Goal: Task Accomplishment & Management: Manage account settings

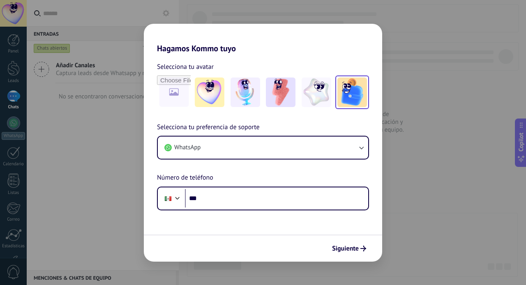
click at [359, 92] on img at bounding box center [352, 93] width 30 height 30
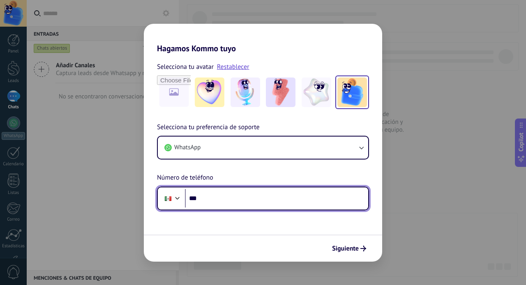
click at [249, 201] on input "***" at bounding box center [276, 198] width 183 height 19
type input "**********"
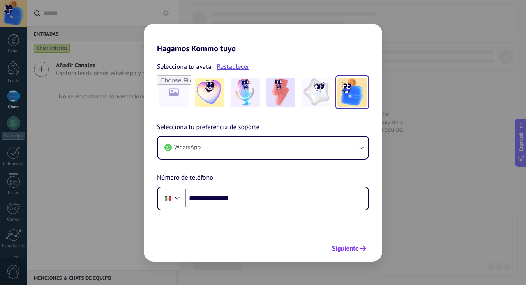
click at [346, 247] on span "Siguiente" at bounding box center [345, 249] width 27 height 6
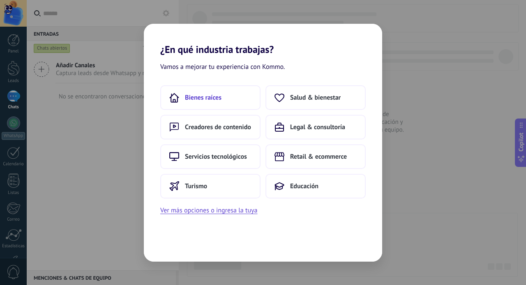
click at [200, 94] on span "Bienes raíces" at bounding box center [203, 98] width 37 height 8
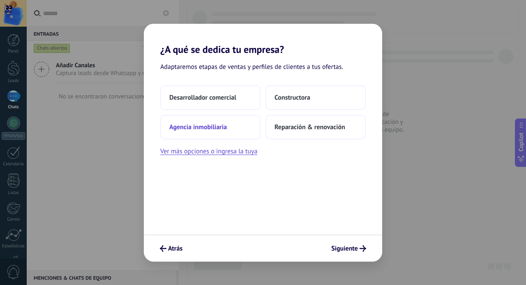
click at [207, 129] on span "Agencia inmobiliaria" at bounding box center [198, 127] width 58 height 8
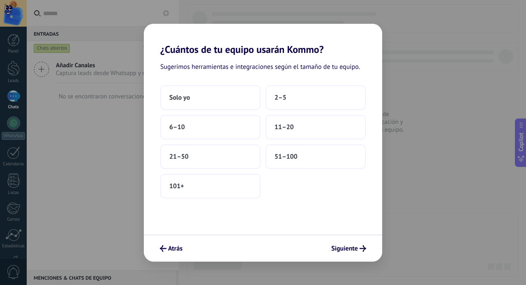
click at [207, 129] on button "6–10" at bounding box center [210, 127] width 100 height 25
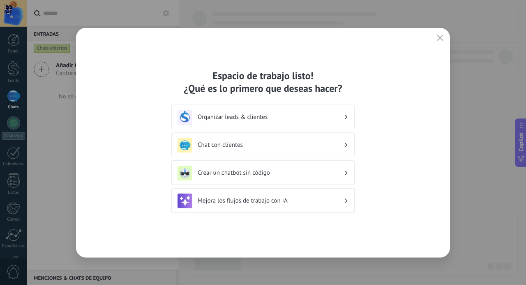
click at [336, 113] on h3 "Organizar leads & clientes" at bounding box center [271, 117] width 146 height 8
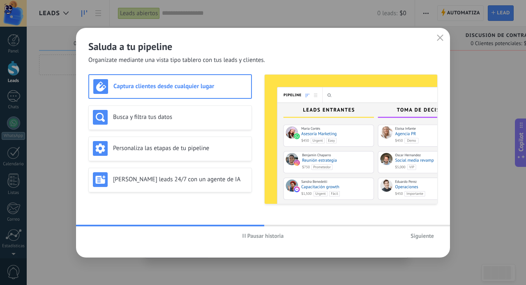
click at [264, 236] on span "Pausar historia" at bounding box center [265, 236] width 37 height 6
click at [264, 236] on span "Iniciar historia" at bounding box center [265, 236] width 35 height 6
click at [420, 235] on span "Siguiente" at bounding box center [421, 236] width 23 height 6
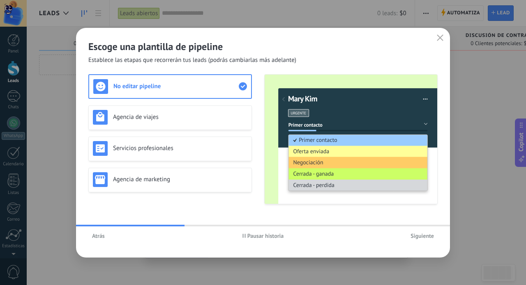
click at [265, 235] on span "Pausar historia" at bounding box center [265, 236] width 37 height 6
click at [263, 236] on span "Iniciar historia" at bounding box center [265, 236] width 35 height 6
click at [426, 237] on span "Siguiente" at bounding box center [421, 236] width 23 height 6
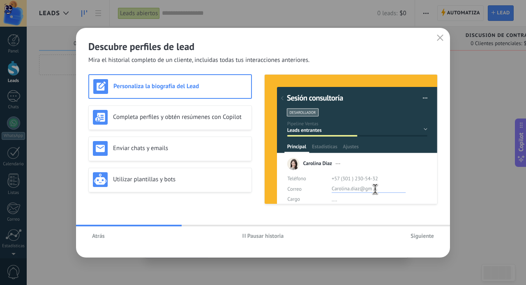
click at [426, 237] on span "Siguiente" at bounding box center [421, 236] width 23 height 6
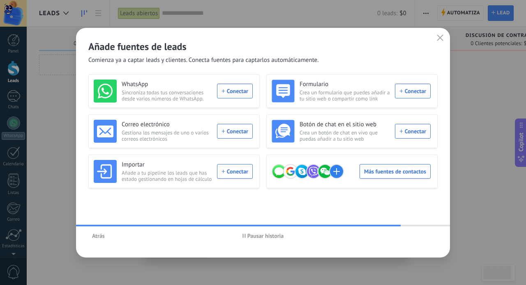
click at [270, 234] on span "Pausar historia" at bounding box center [265, 236] width 37 height 6
click at [270, 234] on span "Iniciar historia" at bounding box center [265, 236] width 35 height 6
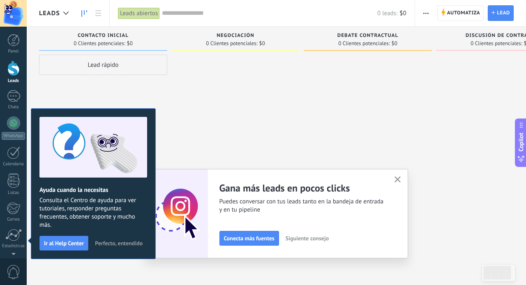
click at [113, 243] on span "Perfecto, entendido" at bounding box center [119, 244] width 48 height 6
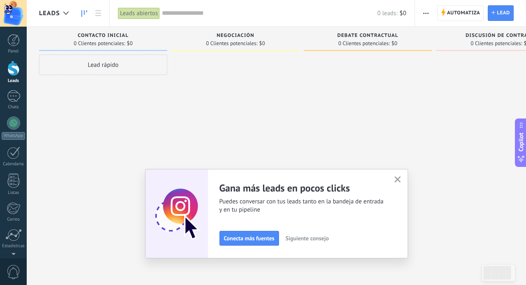
click at [396, 178] on icon "button" at bounding box center [397, 180] width 6 height 6
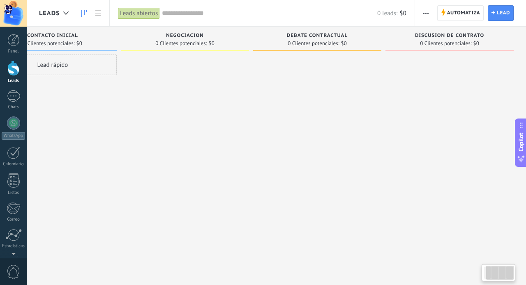
scroll to position [0, 2]
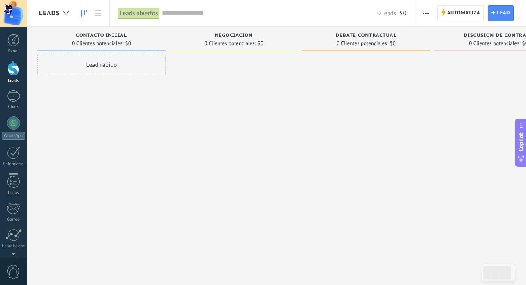
click at [102, 62] on div "Lead rápido" at bounding box center [101, 65] width 128 height 21
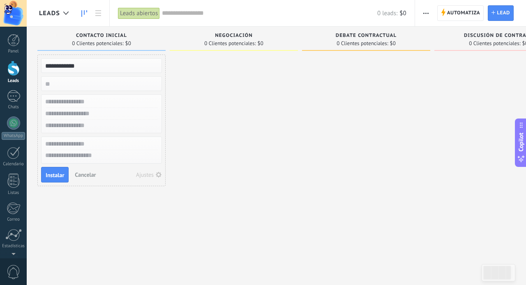
type input "**********"
click at [96, 102] on input "text" at bounding box center [101, 102] width 120 height 12
click at [92, 115] on input "text" at bounding box center [101, 114] width 120 height 12
click at [100, 101] on input "**********" at bounding box center [101, 102] width 120 height 12
type input "**********"
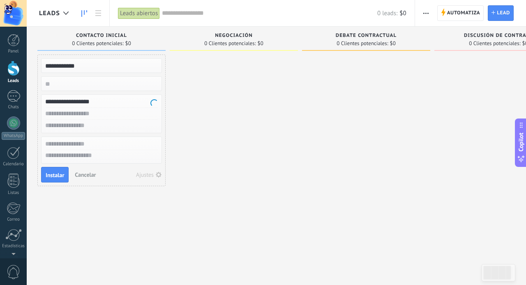
click at [69, 114] on input "text" at bounding box center [101, 114] width 120 height 12
type input "**********"
click at [69, 127] on input "text" at bounding box center [101, 126] width 120 height 12
type input "**********"
click at [60, 174] on span "Instalar" at bounding box center [55, 176] width 18 height 6
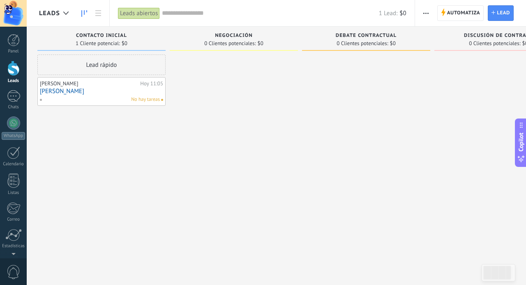
click at [101, 85] on div "[PERSON_NAME]" at bounding box center [89, 84] width 98 height 7
click at [55, 91] on link "[PERSON_NAME]" at bounding box center [101, 91] width 123 height 7
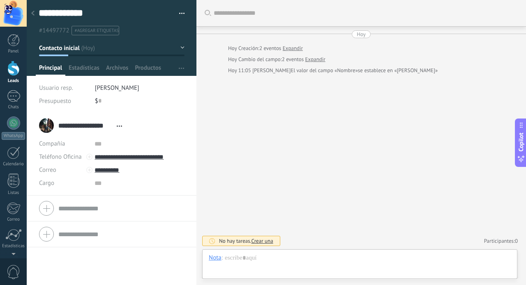
scroll to position [12, 0]
click at [90, 69] on span "Estadísticas" at bounding box center [84, 70] width 31 height 12
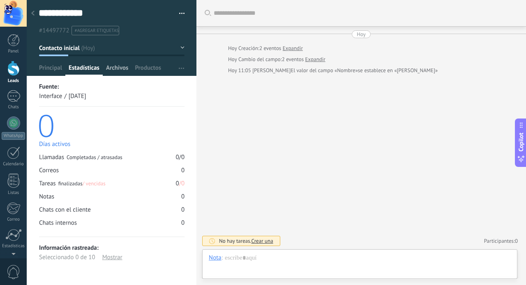
click at [108, 70] on span "Archivos" at bounding box center [117, 70] width 22 height 12
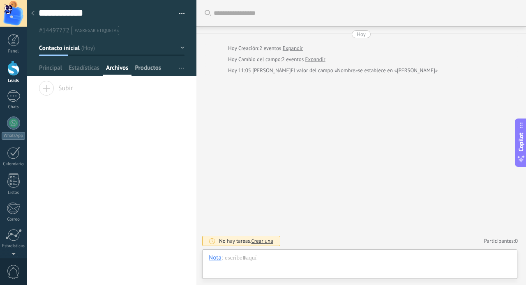
click at [143, 69] on span "Productos" at bounding box center [148, 70] width 26 height 12
click at [50, 65] on span "Principal" at bounding box center [50, 70] width 23 height 12
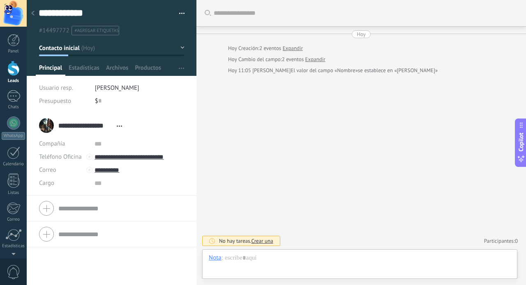
click at [179, 13] on button "button" at bounding box center [179, 13] width 12 height 12
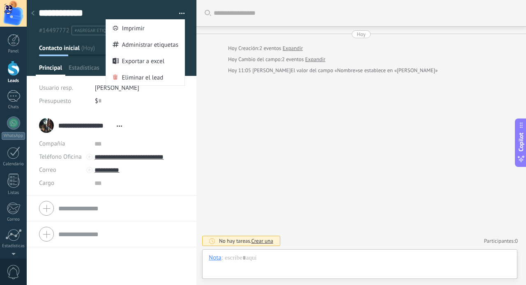
click at [179, 13] on button "button" at bounding box center [179, 13] width 12 height 12
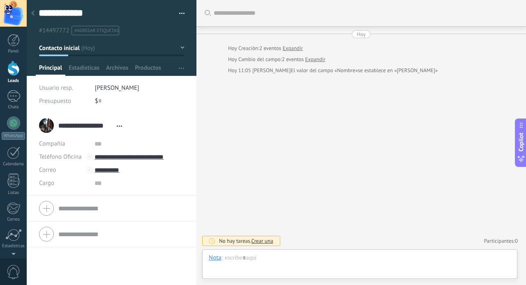
click at [237, 104] on div "Buscar Carga más [DATE] [DATE] Creación: 2 eventos Expandir [DATE] Cambio del c…" at bounding box center [360, 142] width 329 height 285
click at [244, 259] on div at bounding box center [360, 266] width 302 height 25
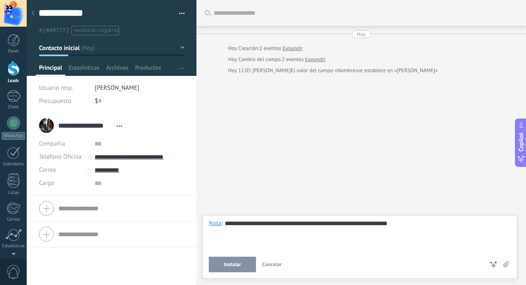
click at [224, 265] on span "Instalar" at bounding box center [232, 265] width 17 height 6
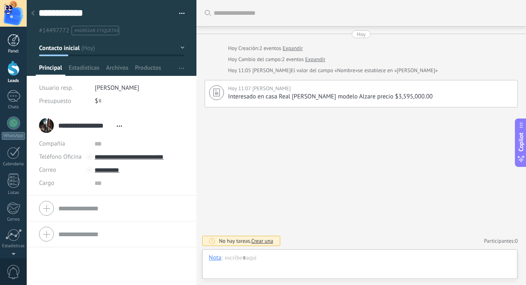
click at [13, 41] on div at bounding box center [13, 40] width 12 height 12
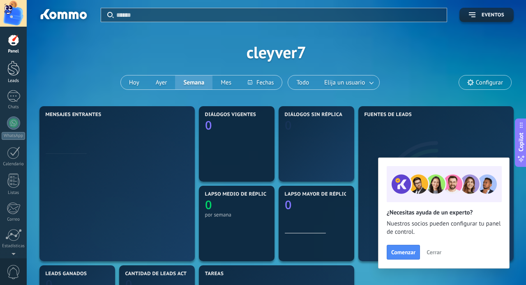
click at [13, 68] on div at bounding box center [13, 68] width 12 height 15
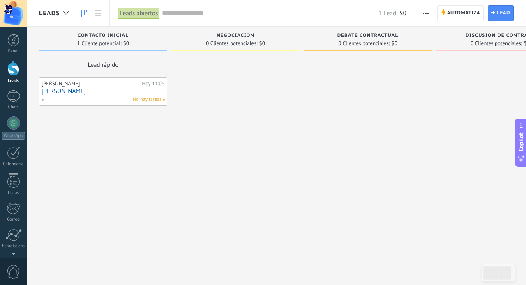
click at [237, 37] on span "Negociación" at bounding box center [235, 36] width 38 height 6
click at [232, 44] on span "0 Clientes potenciales:" at bounding box center [231, 43] width 51 height 5
click at [105, 69] on div "Lead rápido" at bounding box center [103, 65] width 128 height 21
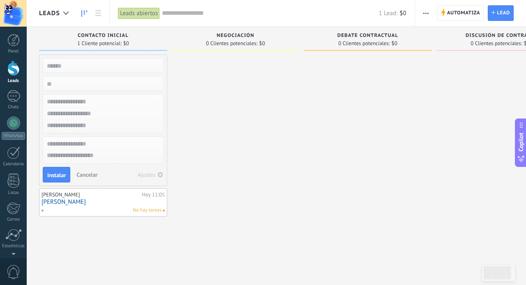
click at [240, 122] on div at bounding box center [235, 144] width 128 height 178
click at [230, 216] on div at bounding box center [235, 144] width 128 height 178
click at [232, 37] on span "Negociación" at bounding box center [235, 36] width 38 height 6
click at [234, 47] on div "Negociación 0 Clientes potenciales: $0" at bounding box center [235, 39] width 128 height 24
click at [237, 41] on span "0 Clientes potenciales:" at bounding box center [231, 43] width 51 height 5
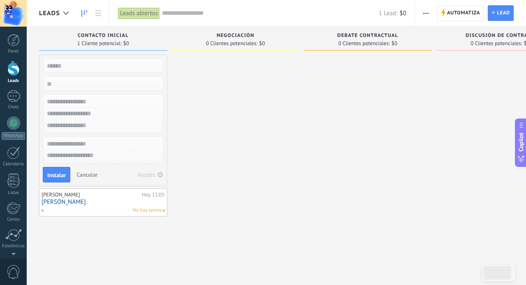
click at [360, 37] on span "Debate contractual" at bounding box center [367, 36] width 61 height 6
click at [360, 43] on span "0 Clientes potenciales:" at bounding box center [363, 43] width 51 height 5
click at [241, 46] on span "0 Clientes potenciales:" at bounding box center [231, 43] width 51 height 5
click at [243, 143] on div at bounding box center [235, 144] width 128 height 178
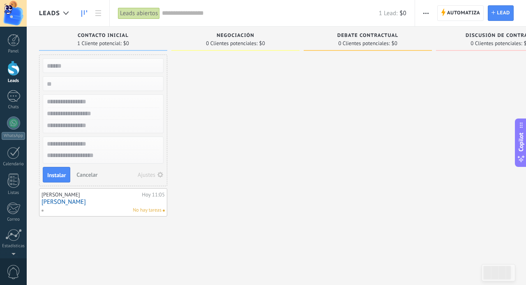
click at [239, 110] on div at bounding box center [235, 144] width 128 height 178
click at [98, 33] on span "Contacto inicial" at bounding box center [103, 36] width 51 height 6
click at [106, 205] on link "[PERSON_NAME]" at bounding box center [102, 202] width 123 height 7
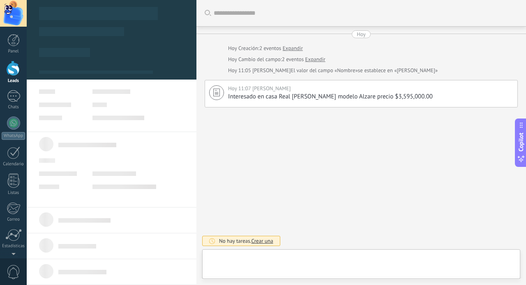
type textarea "**********"
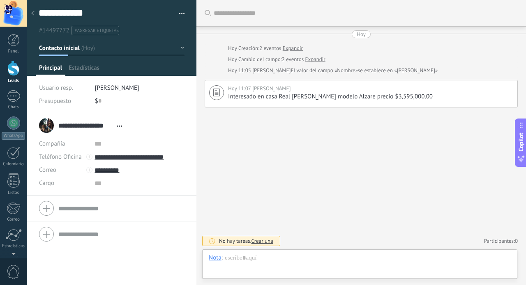
scroll to position [12, 0]
click at [265, 242] on span "Crear una" at bounding box center [262, 241] width 22 height 7
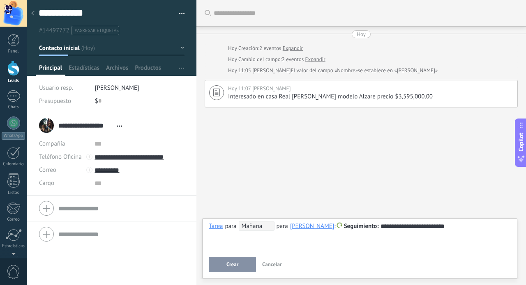
click at [258, 228] on span "Mañana" at bounding box center [257, 226] width 36 height 10
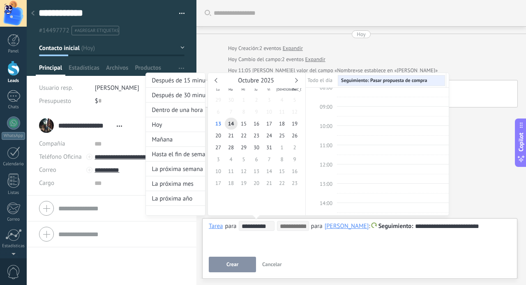
scroll to position [155, 0]
type input "**********"
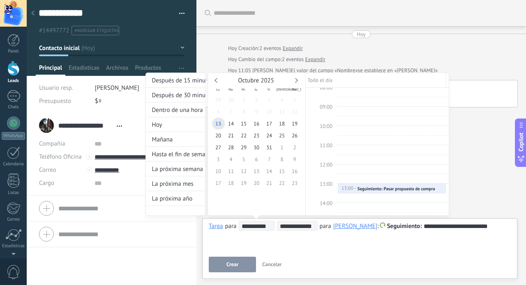
click at [237, 267] on div at bounding box center [263, 142] width 526 height 285
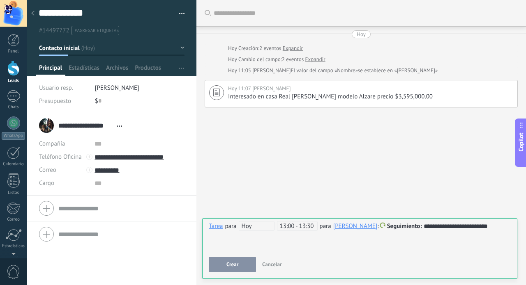
click at [233, 267] on span "Crear" at bounding box center [232, 265] width 12 height 6
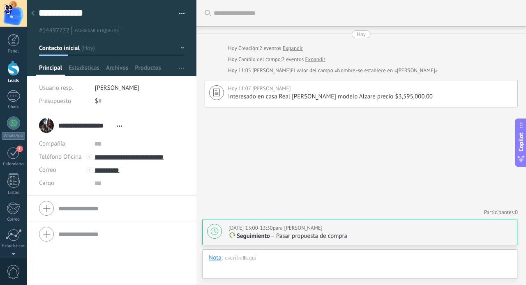
click at [283, 162] on div "Buscar Carga más [DATE] [DATE] Creación: 2 eventos Expandir [DATE] Cambio del c…" at bounding box center [360, 142] width 329 height 285
click at [179, 46] on button "Contacto inicial" at bounding box center [111, 48] width 145 height 15
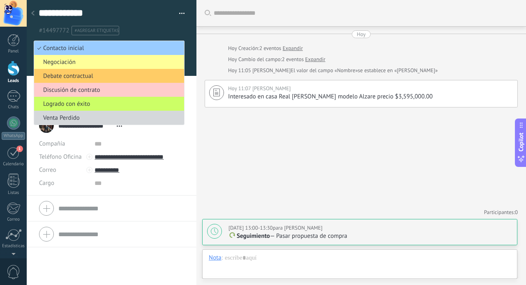
click at [179, 14] on span "button" at bounding box center [182, 15] width 6 height 2
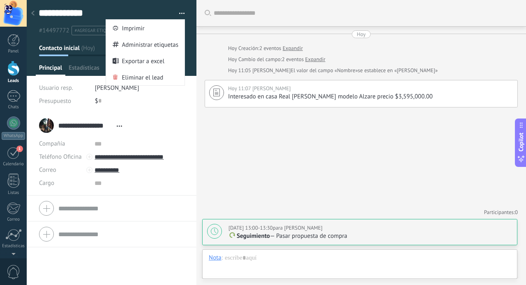
click at [178, 13] on button "button" at bounding box center [179, 13] width 12 height 12
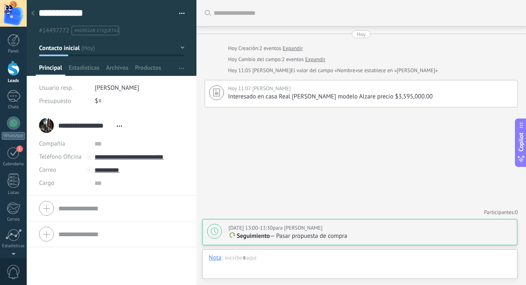
click at [33, 14] on icon at bounding box center [32, 13] width 3 height 5
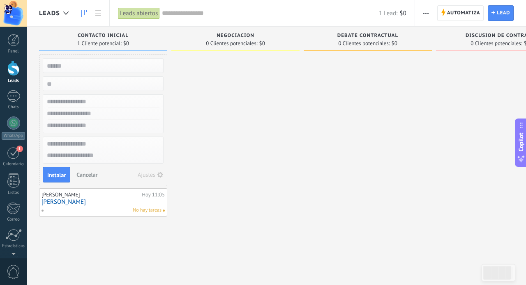
click at [89, 175] on span "Cancelar" at bounding box center [86, 174] width 21 height 7
